Goal: Navigation & Orientation: Find specific page/section

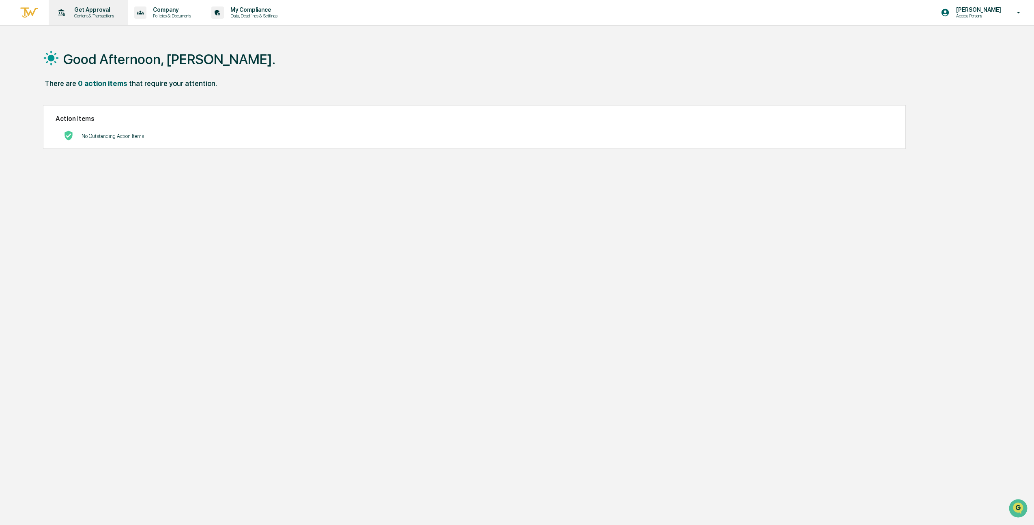
click at [110, 12] on p "Get Approval" at bounding box center [93, 9] width 50 height 6
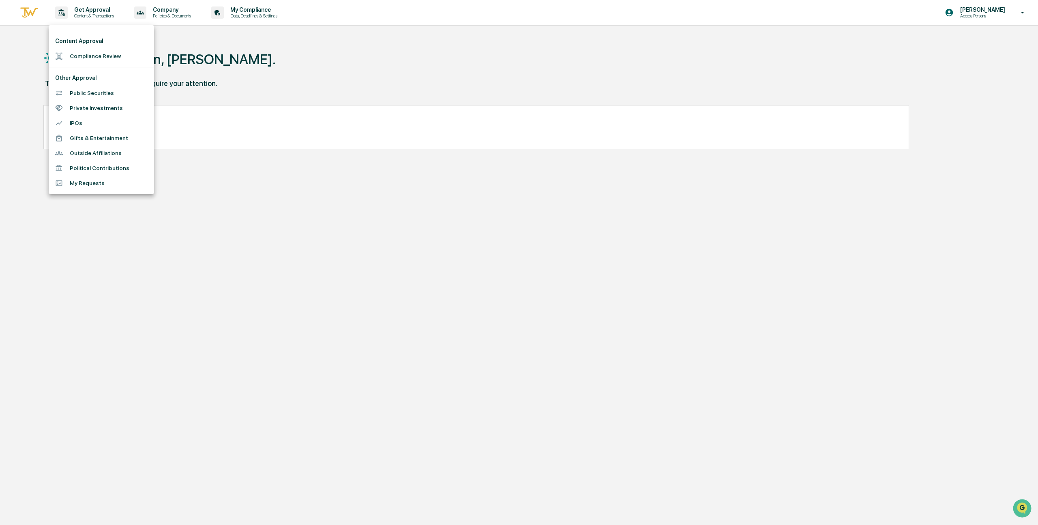
click at [179, 10] on div at bounding box center [519, 262] width 1038 height 525
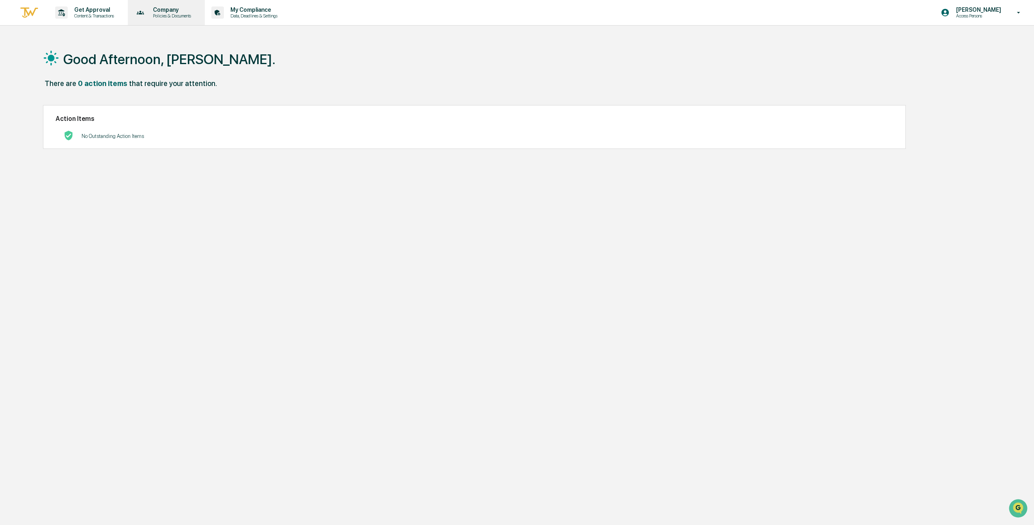
click at [184, 12] on div "Content Approval Compliance Review Other Approval Public Securities Private Inv…" at bounding box center [517, 262] width 1034 height 525
click at [195, 11] on p "Company" at bounding box center [170, 9] width 49 height 6
click at [258, 17] on div at bounding box center [519, 262] width 1038 height 525
click at [255, 14] on p "Data, Deadlines & Settings" at bounding box center [253, 16] width 58 height 6
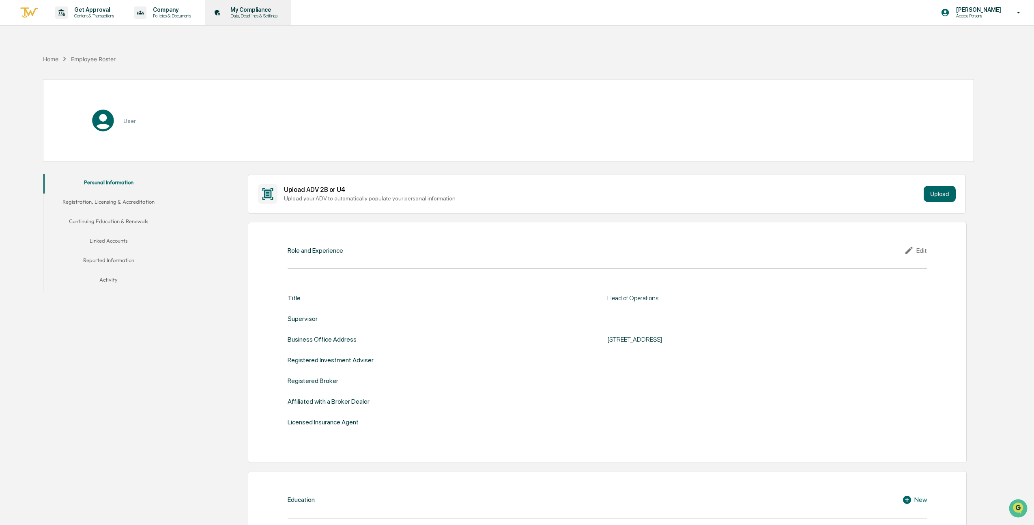
click at [272, 14] on p "Data, Deadlines & Settings" at bounding box center [253, 16] width 58 height 6
click at [23, 15] on img at bounding box center [28, 12] width 19 height 13
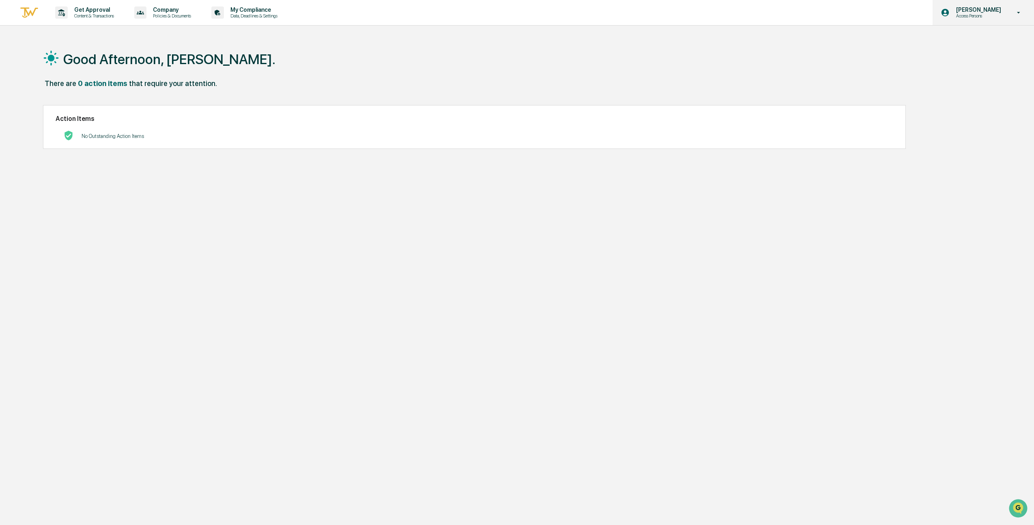
click at [991, 17] on p "Access Persons" at bounding box center [977, 16] width 56 height 6
click at [966, 44] on li "Switch to Admin view..." at bounding box center [975, 41] width 114 height 15
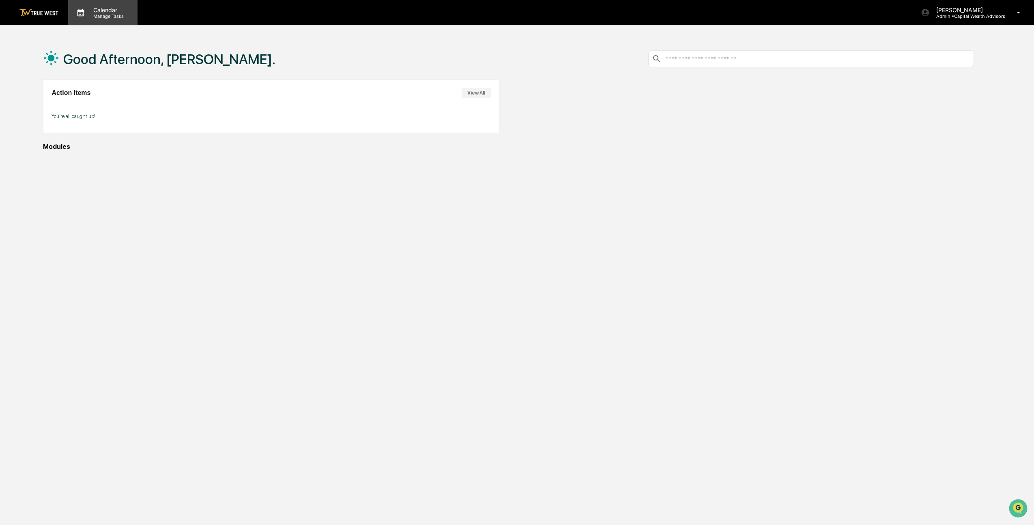
click at [118, 18] on p "Manage Tasks" at bounding box center [107, 16] width 41 height 6
click at [108, 17] on div at bounding box center [519, 262] width 1038 height 525
click at [102, 15] on p "Manage Tasks" at bounding box center [107, 16] width 41 height 6
click at [106, 31] on ul at bounding box center [129, 31] width 122 height 12
click at [974, 19] on div at bounding box center [519, 262] width 1038 height 525
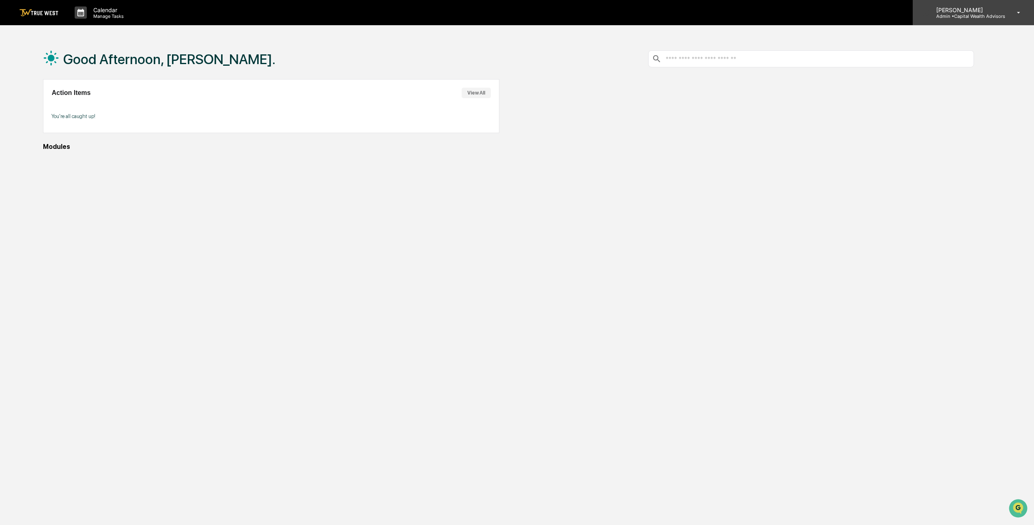
click at [973, 13] on p "Admin • Capital Wealth Advisors" at bounding box center [966, 16] width 75 height 6
click at [955, 52] on li "Switch to User view..." at bounding box center [975, 57] width 114 height 15
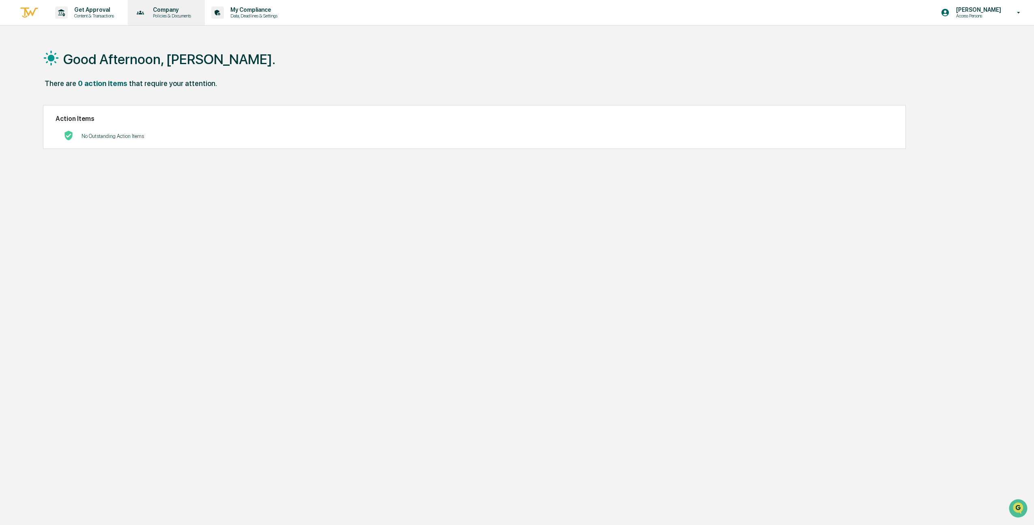
click at [180, 17] on p "Policies & Documents" at bounding box center [170, 16] width 49 height 6
click at [253, 20] on div at bounding box center [519, 262] width 1038 height 525
click at [254, 13] on p "Data, Deadlines & Settings" at bounding box center [253, 16] width 58 height 6
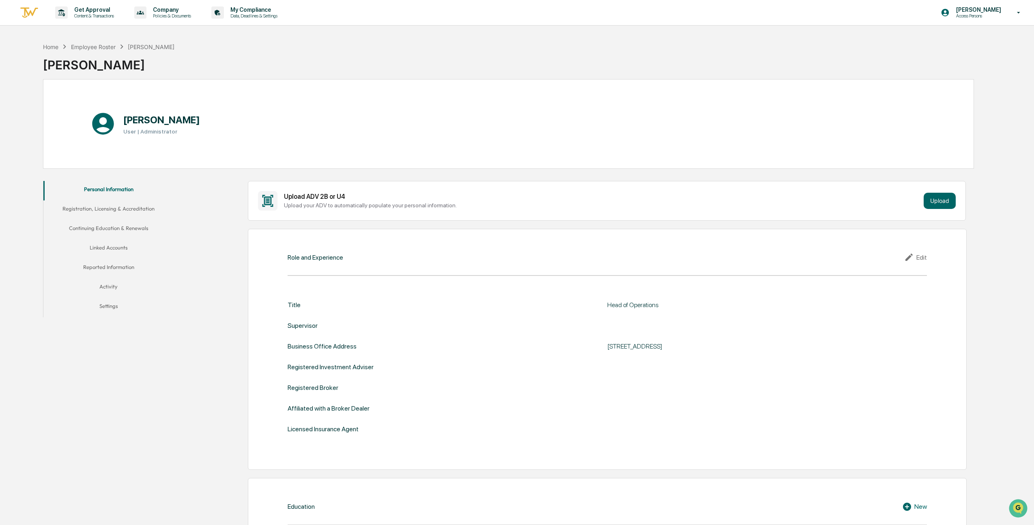
click at [110, 282] on button "Activity" at bounding box center [108, 287] width 130 height 19
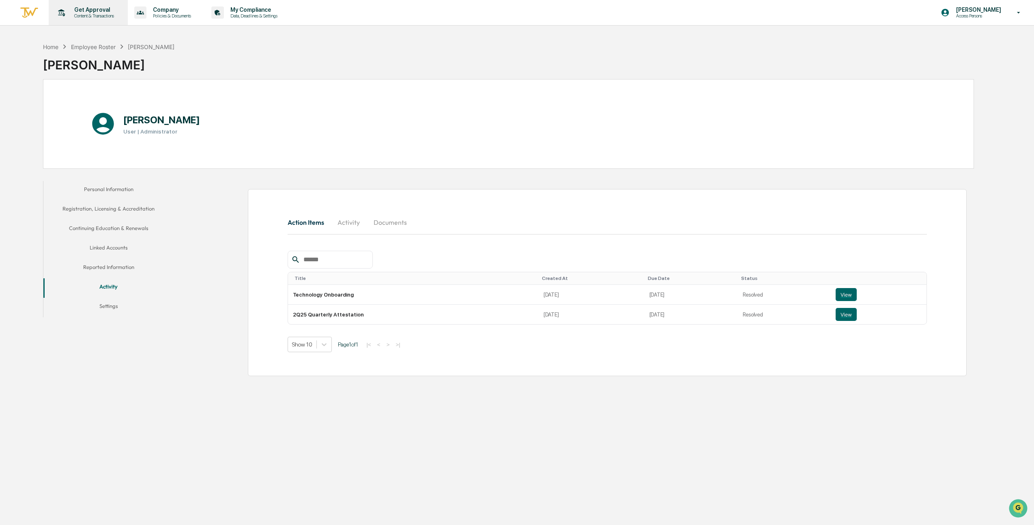
click at [106, 18] on p "Content & Transactions" at bounding box center [93, 16] width 50 height 6
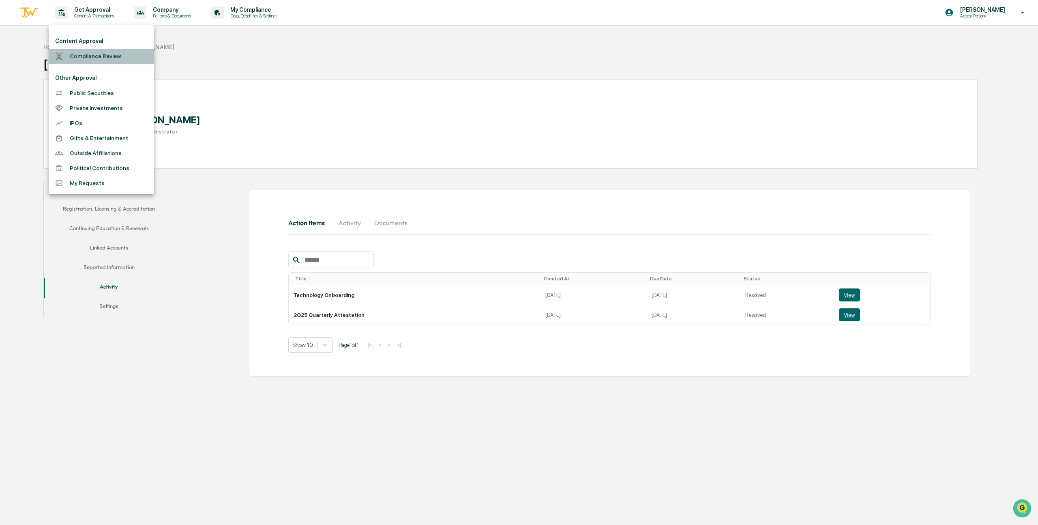
click at [106, 58] on li "Compliance Review" at bounding box center [101, 56] width 105 height 15
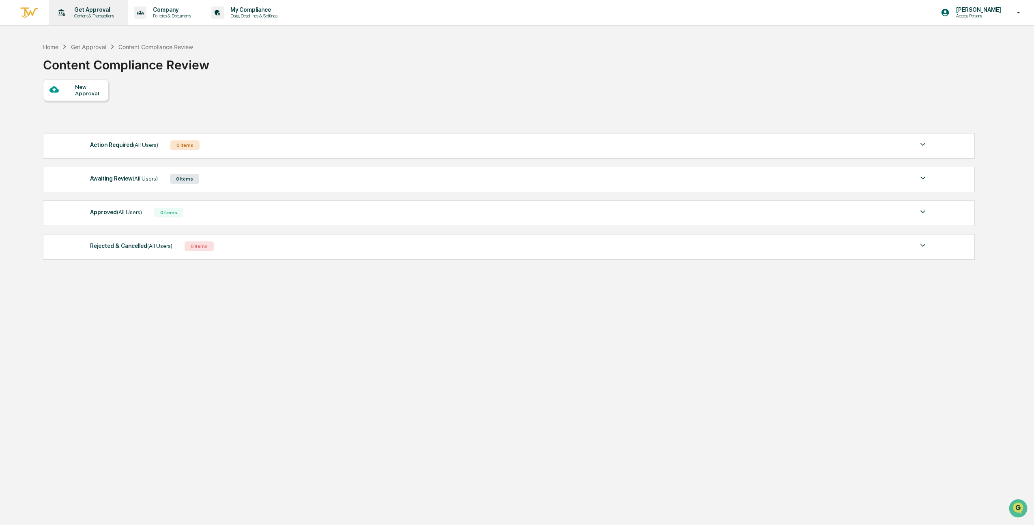
click at [92, 11] on p "Get Approval" at bounding box center [93, 9] width 50 height 6
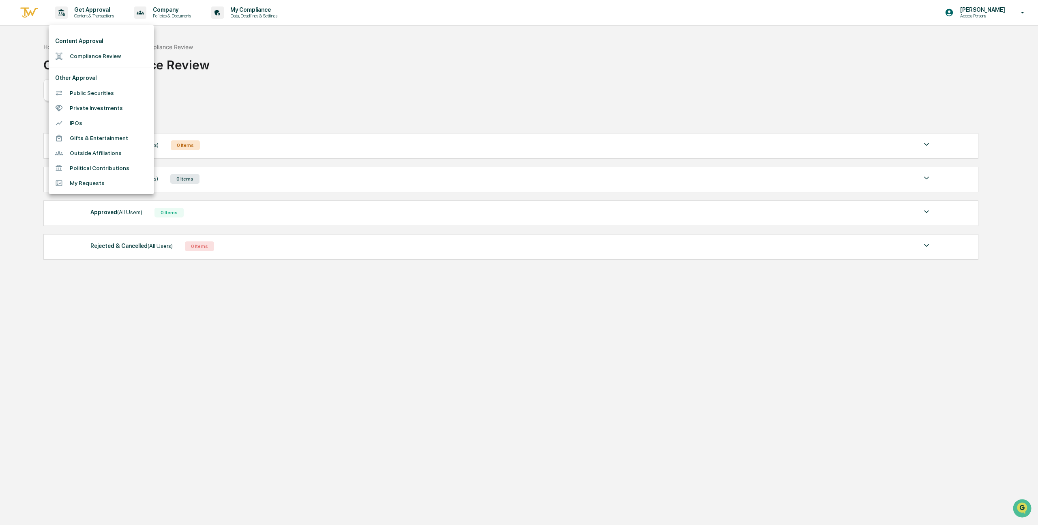
click at [209, 43] on div at bounding box center [519, 262] width 1038 height 525
click at [188, 14] on div at bounding box center [517, 262] width 1034 height 525
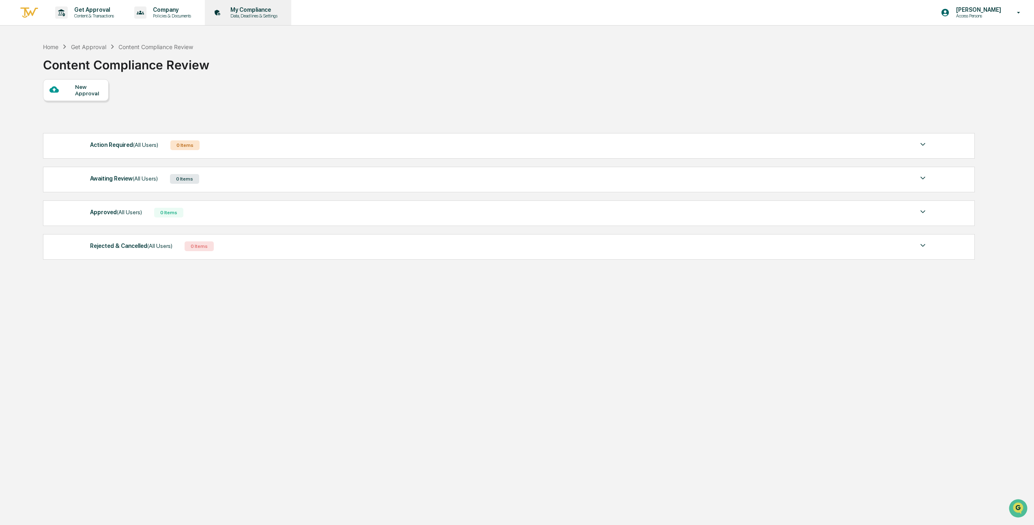
click at [261, 15] on p "Data, Deadlines & Settings" at bounding box center [253, 16] width 58 height 6
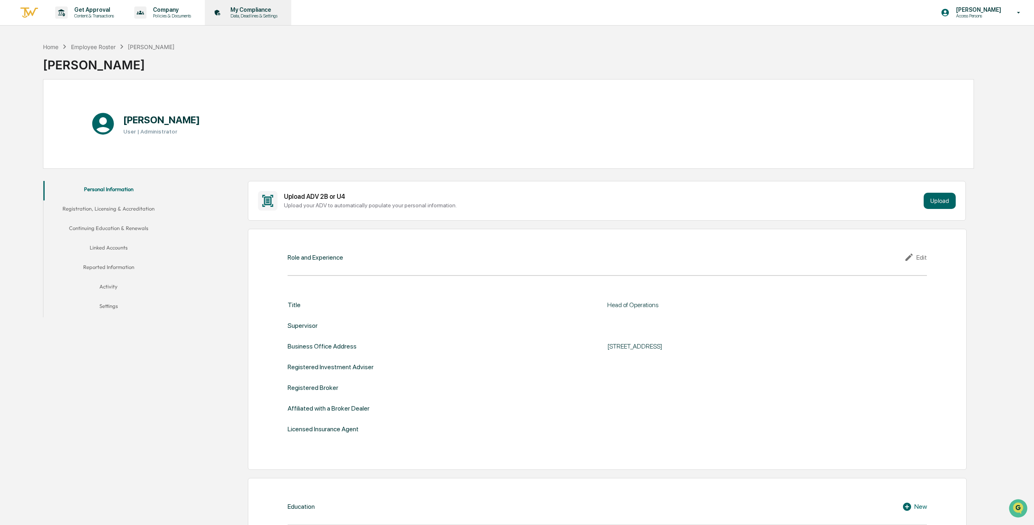
click at [270, 18] on p "Data, Deadlines & Settings" at bounding box center [253, 16] width 58 height 6
click at [94, 46] on div "Employee Roster" at bounding box center [93, 46] width 45 height 7
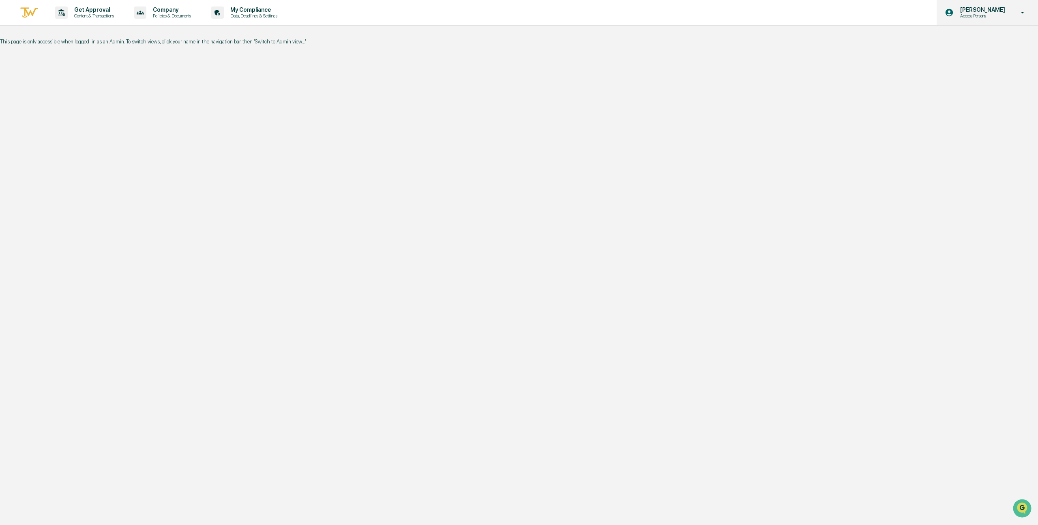
click at [968, 17] on p "Access Persons" at bounding box center [982, 16] width 56 height 6
click at [959, 42] on li "Switch to Admin view..." at bounding box center [975, 41] width 114 height 15
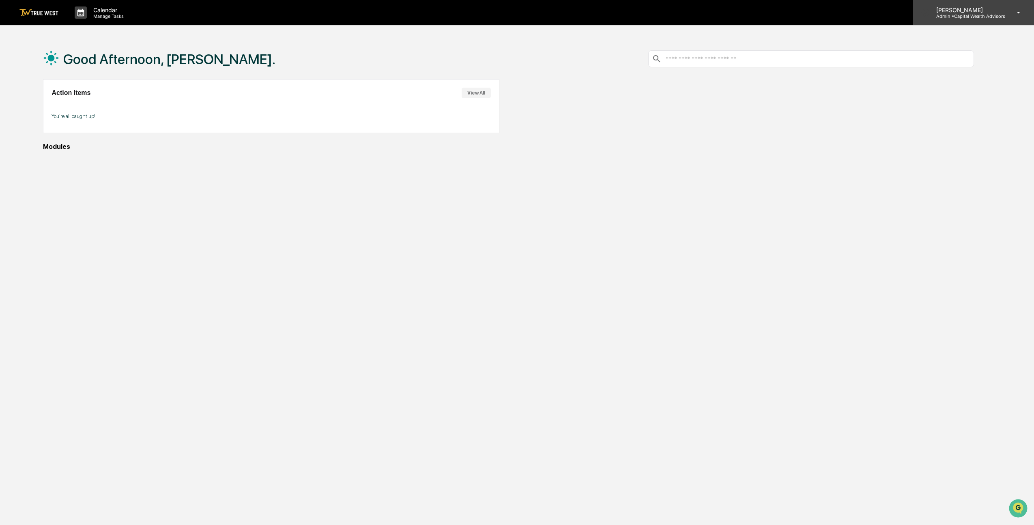
click at [940, 19] on div "[PERSON_NAME] Admin • Capital Wealth Advisors" at bounding box center [972, 12] width 121 height 25
click at [726, 136] on div at bounding box center [519, 262] width 1038 height 525
click at [74, 150] on div "Modules" at bounding box center [508, 147] width 930 height 8
click at [472, 95] on button "View All" at bounding box center [475, 93] width 29 height 11
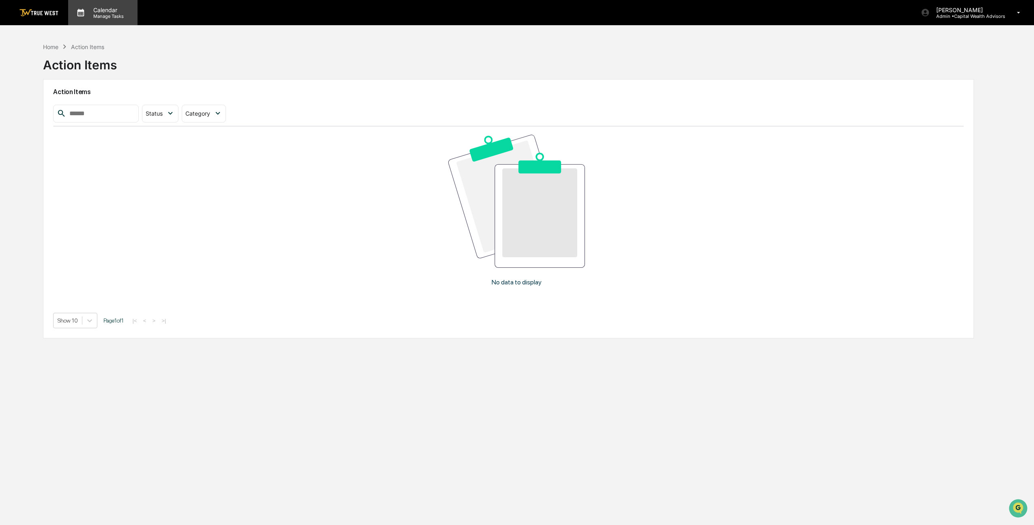
click at [113, 15] on p "Manage Tasks" at bounding box center [107, 16] width 41 height 6
click at [119, 62] on div at bounding box center [519, 262] width 1038 height 525
click at [962, 17] on p "Admin • Capital Wealth Advisors" at bounding box center [966, 16] width 75 height 6
click at [965, 14] on div at bounding box center [519, 262] width 1038 height 525
click at [841, 55] on div "Home Action Items Action Items" at bounding box center [508, 59] width 930 height 41
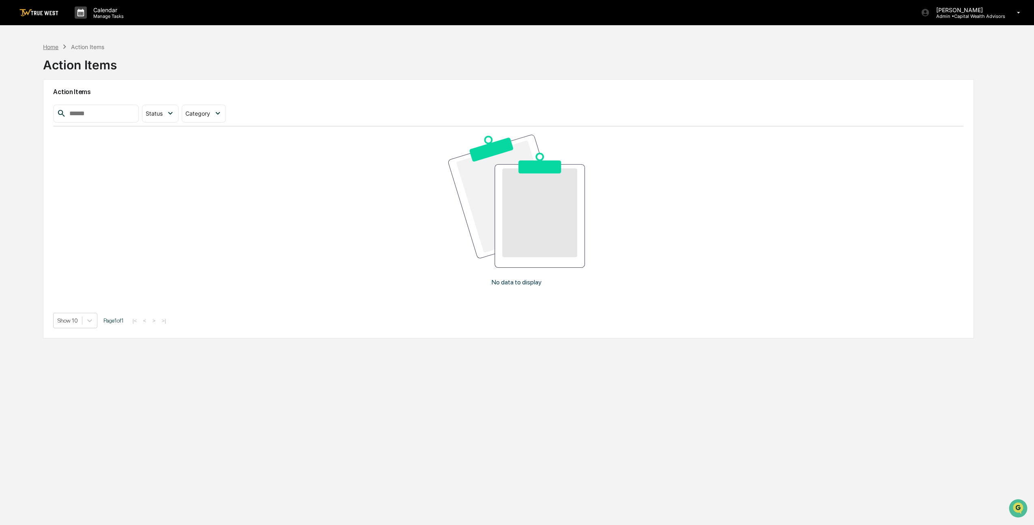
click at [52, 44] on div "Home" at bounding box center [50, 46] width 15 height 7
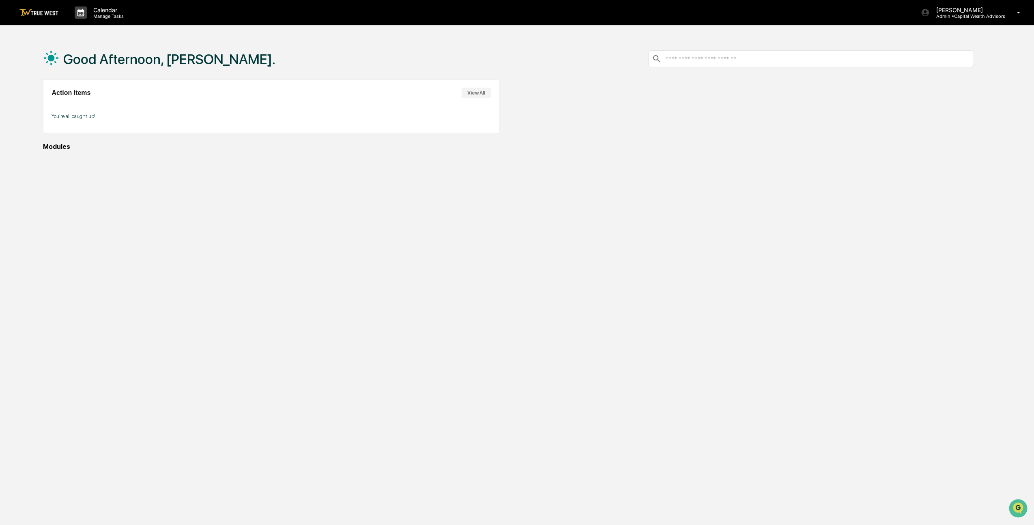
click at [730, 73] on div "Good Afternoon, [PERSON_NAME]." at bounding box center [508, 59] width 930 height 41
click at [728, 62] on input "text" at bounding box center [817, 59] width 305 height 8
type input "****"
click at [676, 122] on div at bounding box center [745, 106] width 456 height 54
click at [684, 62] on input "****" at bounding box center [817, 59] width 305 height 8
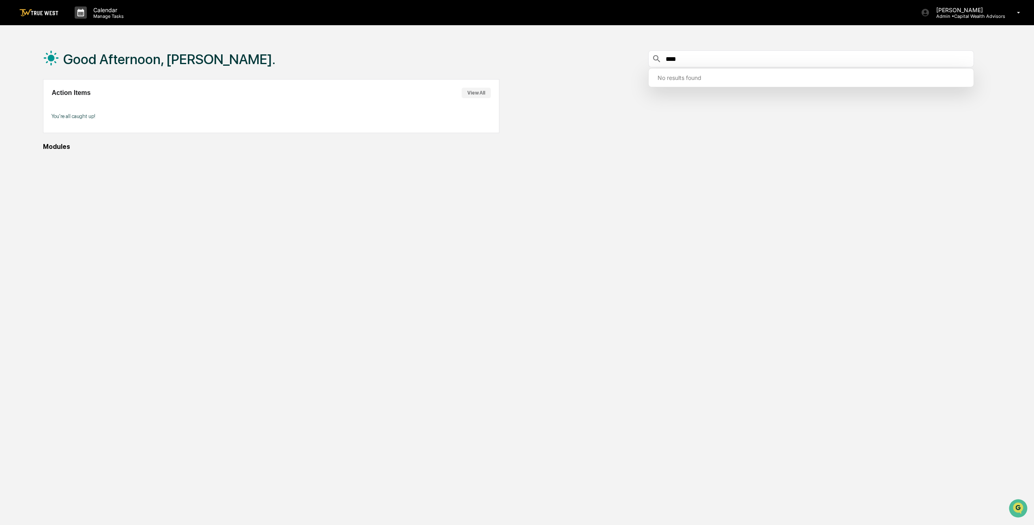
click at [684, 62] on input "****" at bounding box center [817, 59] width 305 height 8
click at [736, 137] on div "Good Afternoon, [PERSON_NAME]. Action Items View All You're all caught up! Modu…" at bounding box center [508, 301] width 955 height 525
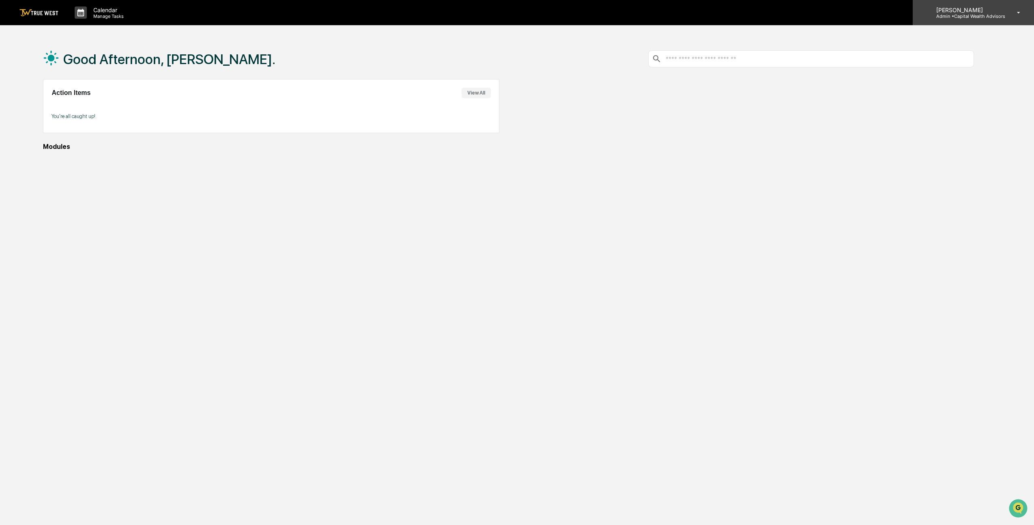
click at [963, 17] on p "Admin • Capital Wealth Advisors" at bounding box center [966, 16] width 75 height 6
click at [951, 56] on li "Switch to User view..." at bounding box center [975, 57] width 114 height 15
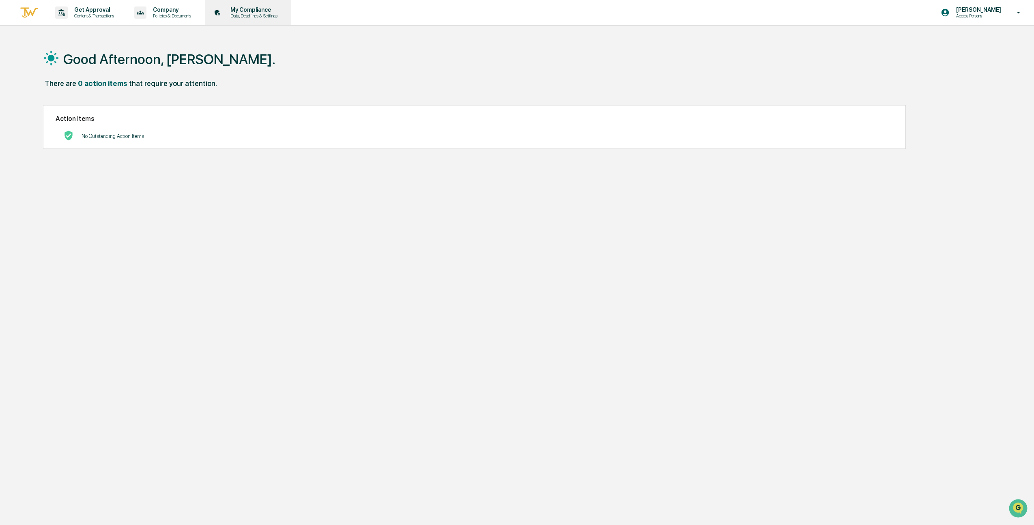
click at [270, 17] on p "Data, Deadlines & Settings" at bounding box center [253, 16] width 58 height 6
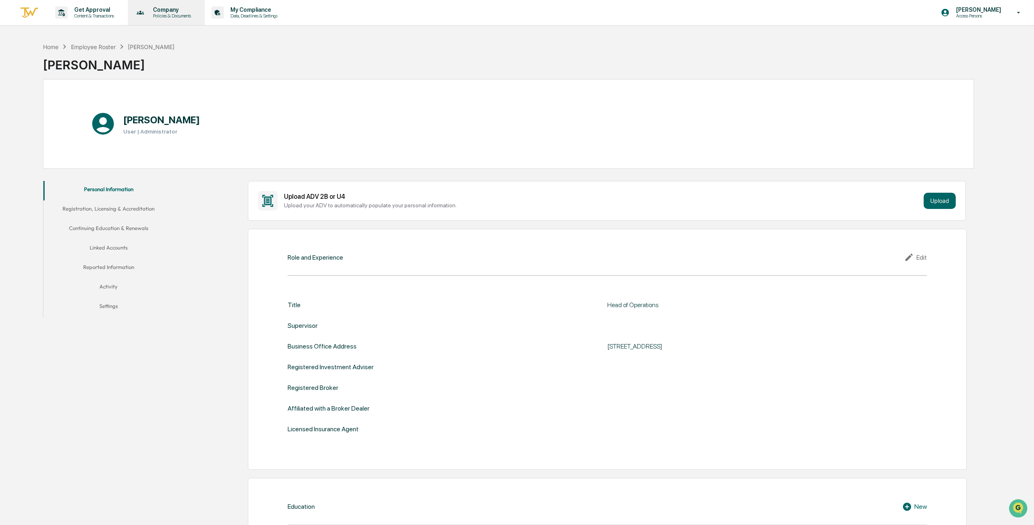
click at [191, 16] on p "Policies & Documents" at bounding box center [170, 16] width 49 height 6
click at [127, 18] on div at bounding box center [519, 262] width 1038 height 525
click at [7, 2] on div "Get Approval Content & Transactions Company Policies & Documents My Compliance …" at bounding box center [517, 13] width 1034 height 26
click at [24, 14] on img at bounding box center [28, 12] width 19 height 13
